Goal: Task Accomplishment & Management: Use online tool/utility

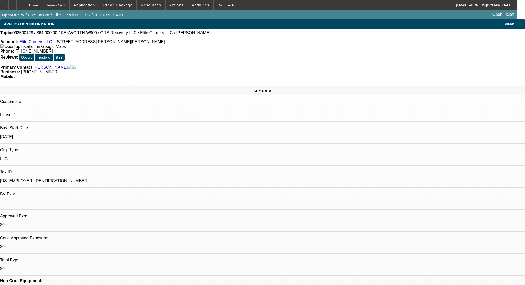
select select "0"
select select "2"
select select "0.1"
select select "4"
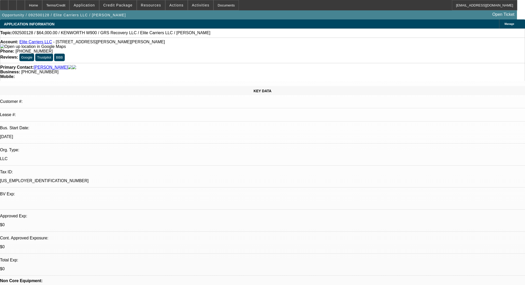
scroll to position [717, 0]
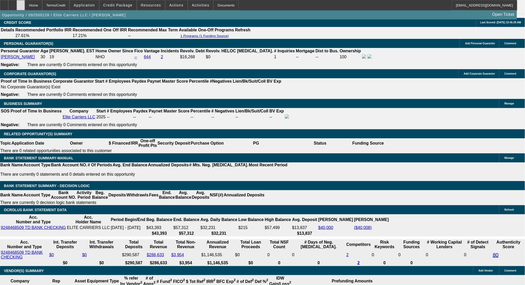
click at [21, 3] on icon at bounding box center [21, 3] width 0 height 0
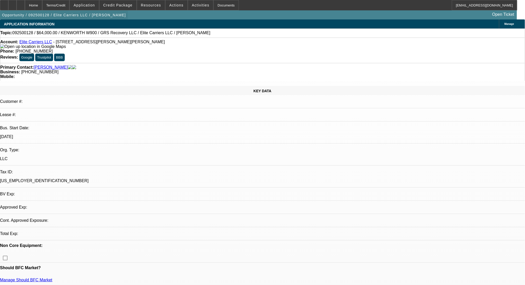
select select "0"
select select "2"
select select "0.1"
select select "4"
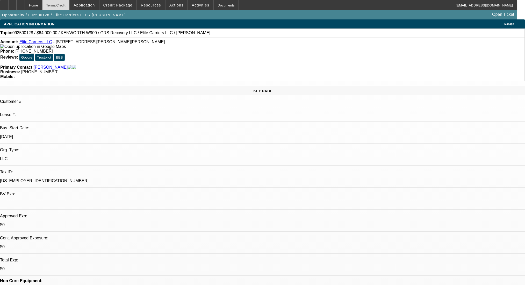
click at [67, 4] on div "Terms/Credit" at bounding box center [55, 5] width 27 height 10
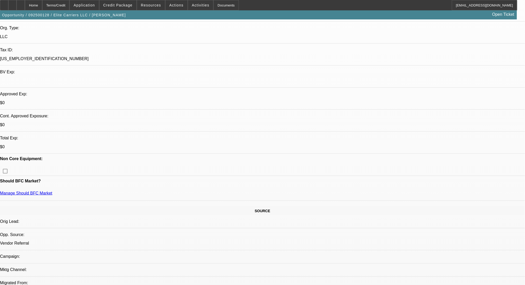
scroll to position [61, 0]
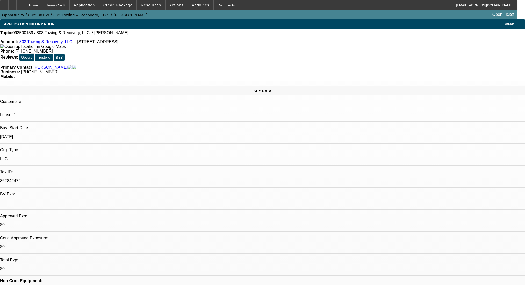
select select "0"
select select "2"
select select "0.1"
select select "4"
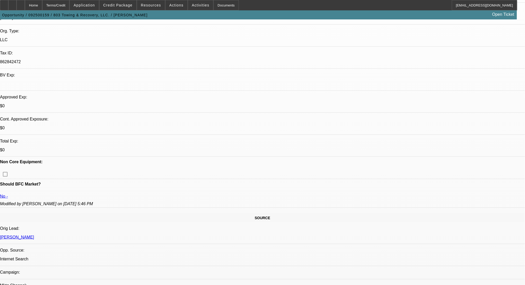
scroll to position [104, 0]
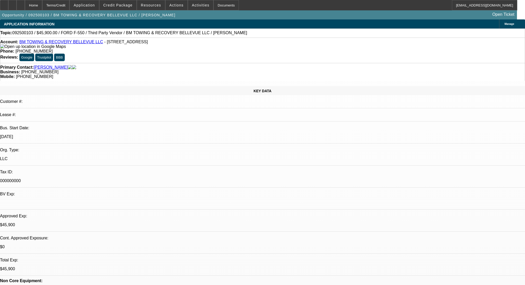
select select "0.15"
select select "2"
select select "0.1"
select select "4"
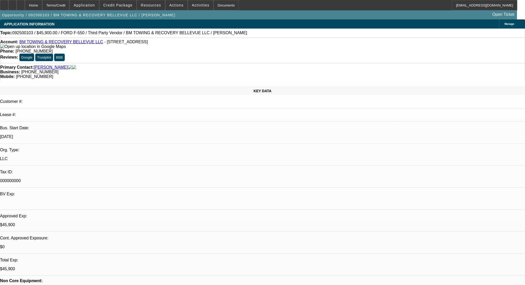
select select "0"
select select "2"
select select "0.1"
select select "4"
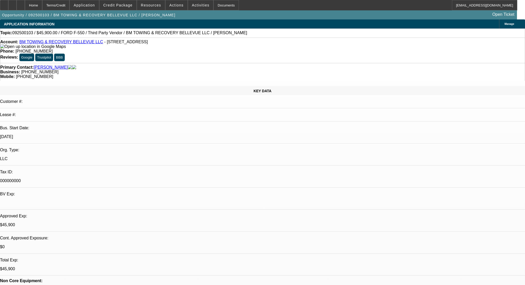
scroll to position [795, 0]
